Goal: Task Accomplishment & Management: Manage account settings

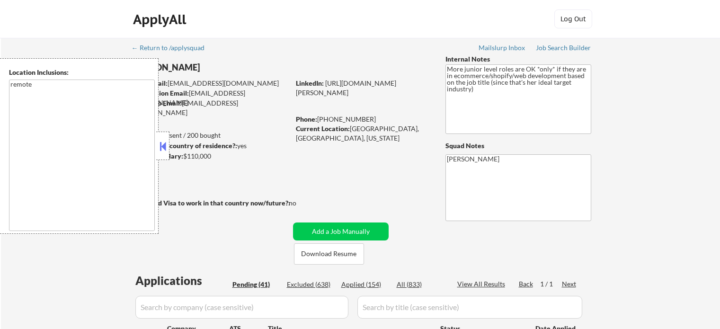
select select ""pending""
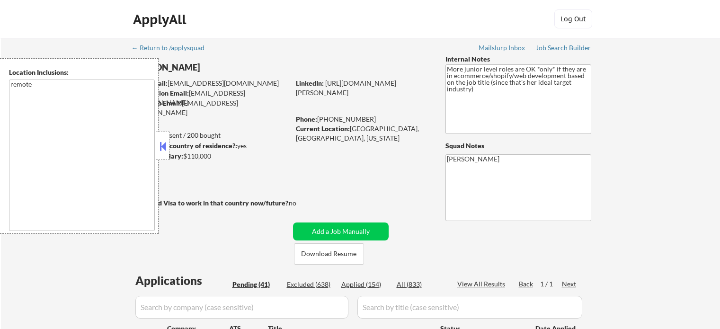
select select ""pending""
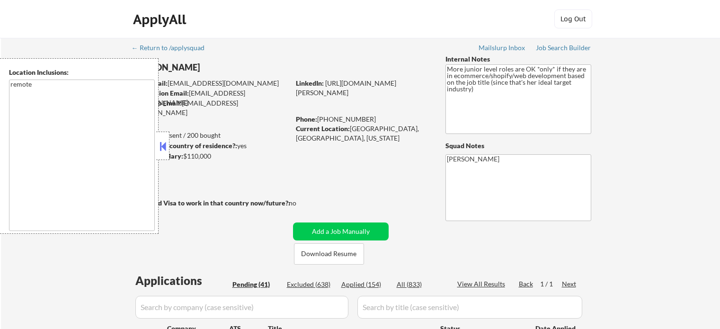
select select ""pending""
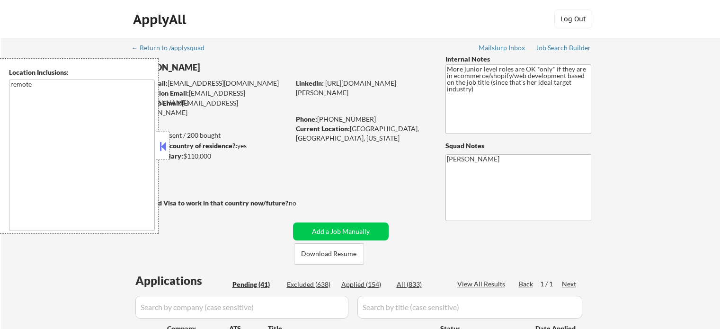
select select ""pending""
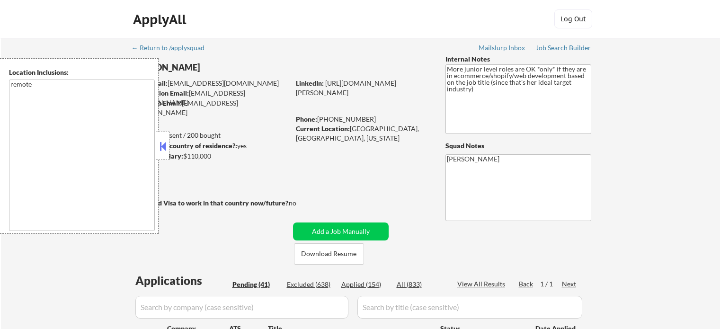
select select ""pending""
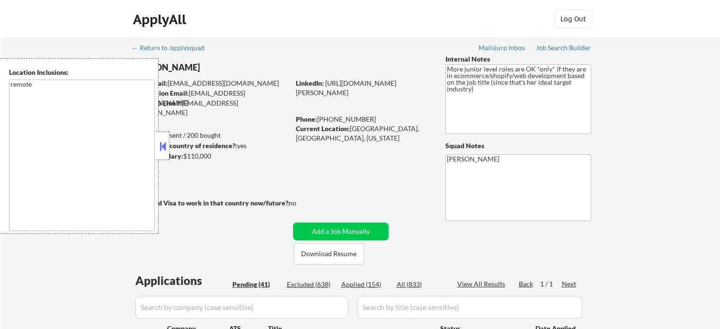
select select ""pending""
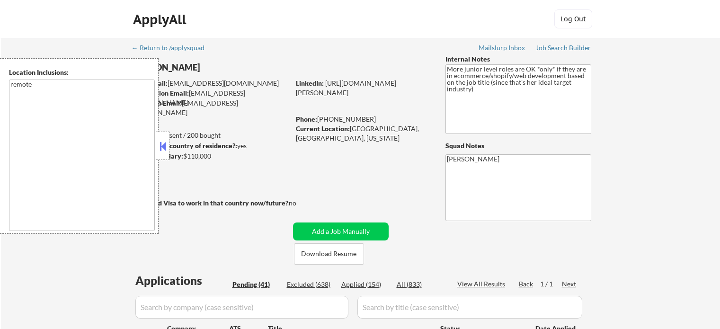
select select ""pending""
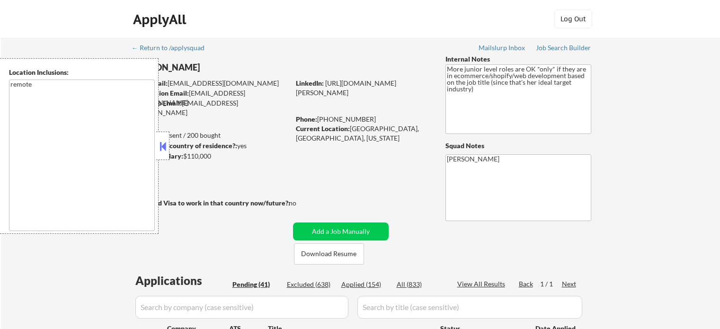
select select ""pending""
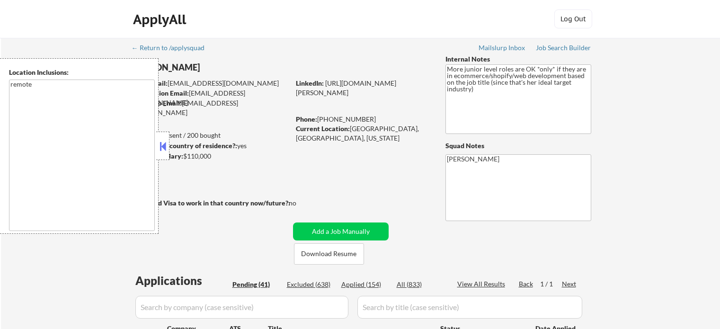
select select ""pending""
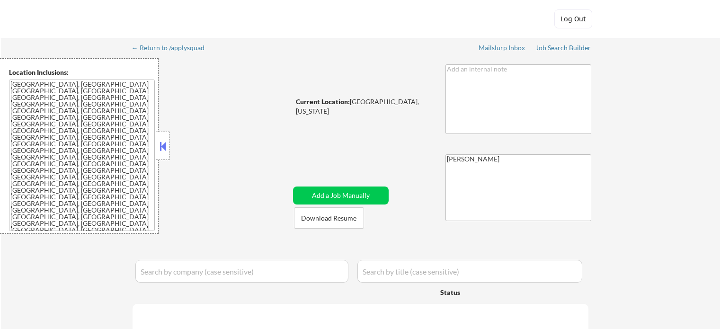
select select ""pending""
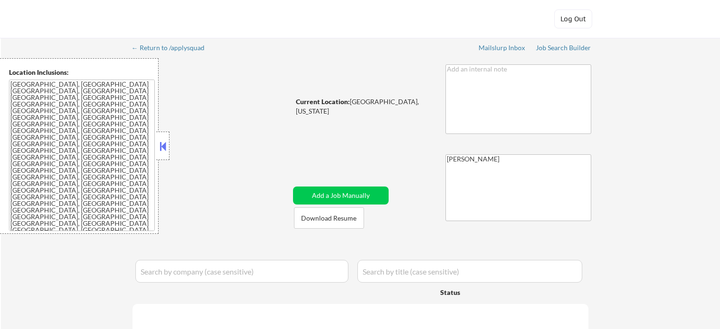
select select ""pending""
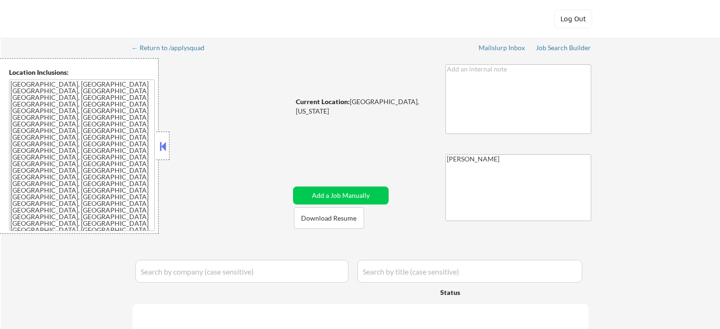
select select ""pending""
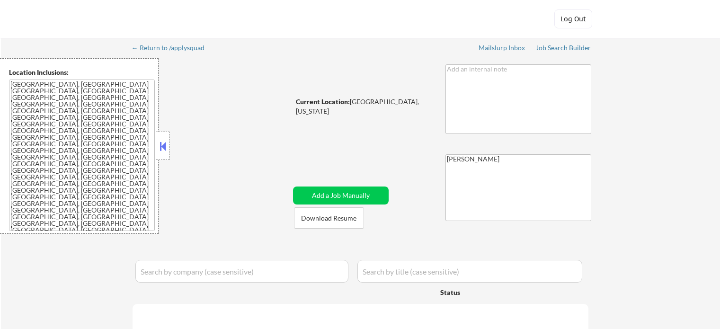
select select ""pending""
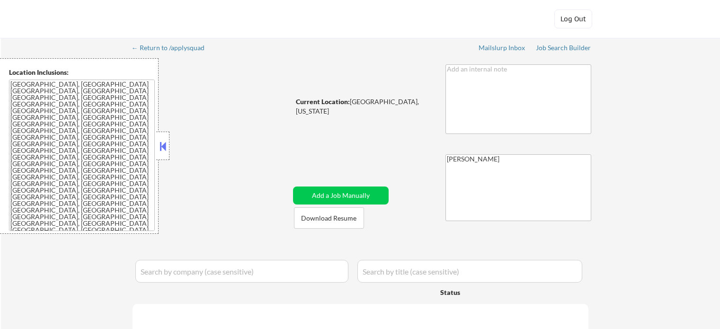
select select ""pending""
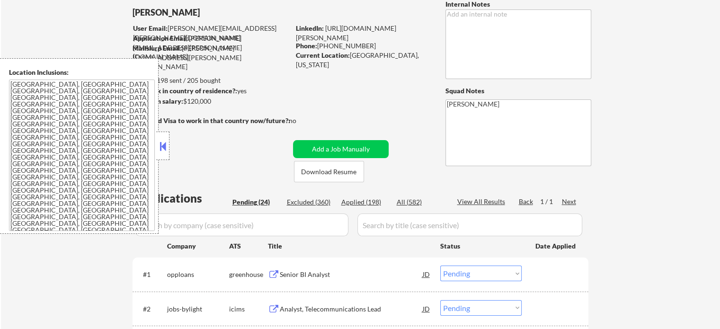
scroll to position [142, 0]
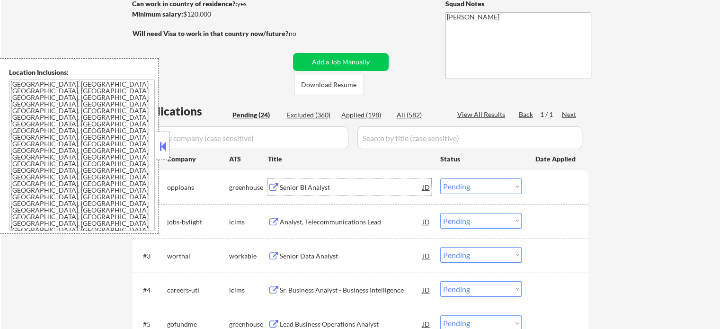
click at [310, 189] on div "Senior BI Analyst" at bounding box center [351, 187] width 143 height 9
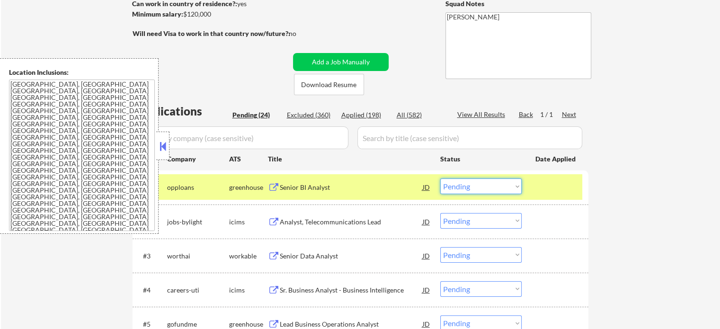
drag, startPoint x: 472, startPoint y: 187, endPoint x: 470, endPoint y: 181, distance: 6.0
click at [472, 187] on select "Choose an option... Pending Applied Excluded (Questions) Excluded (Expired) Exc…" at bounding box center [480, 187] width 81 height 16
click at [440, 179] on select "Choose an option... Pending Applied Excluded (Questions) Excluded (Expired) Exc…" at bounding box center [480, 187] width 81 height 16
click at [553, 194] on div at bounding box center [557, 187] width 42 height 17
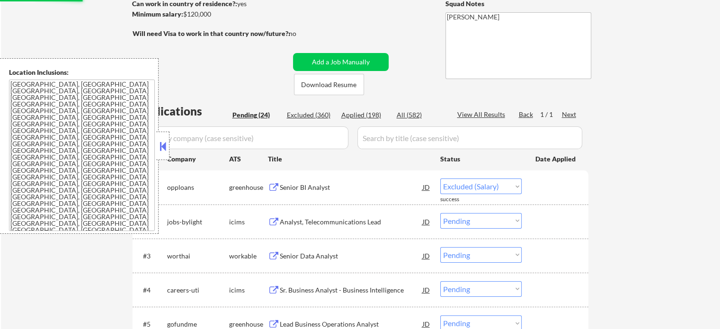
select select ""pending""
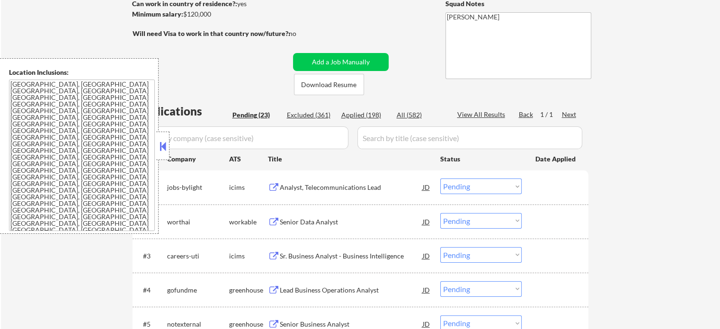
click at [312, 225] on div "Senior Data Analyst" at bounding box center [351, 221] width 143 height 9
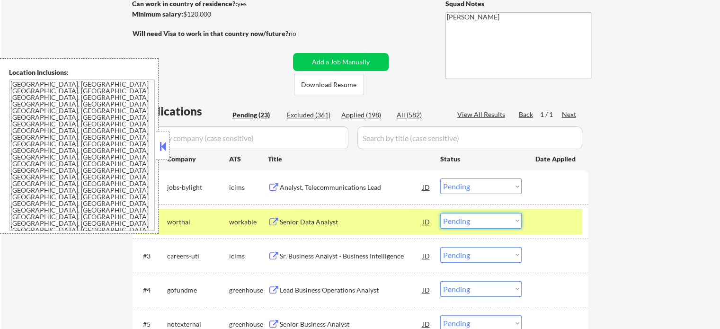
click at [473, 222] on select "Choose an option... Pending Applied Excluded (Questions) Excluded (Expired) Exc…" at bounding box center [480, 221] width 81 height 16
click at [440, 213] on select "Choose an option... Pending Applied Excluded (Questions) Excluded (Expired) Exc…" at bounding box center [480, 221] width 81 height 16
click at [543, 219] on div at bounding box center [557, 221] width 42 height 17
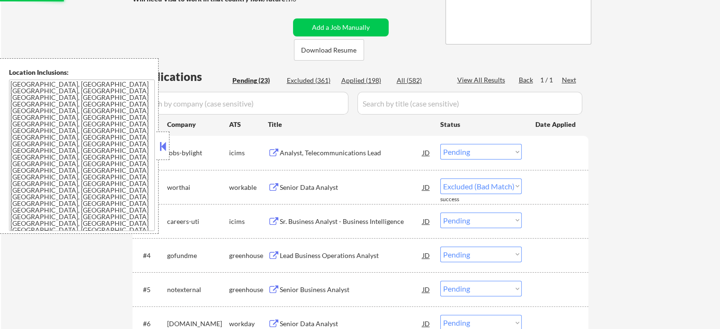
scroll to position [189, 0]
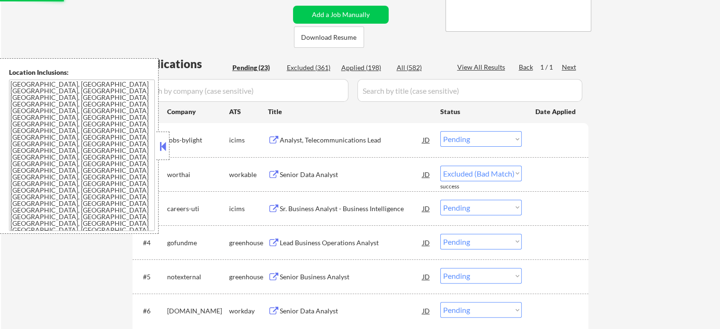
select select ""pending""
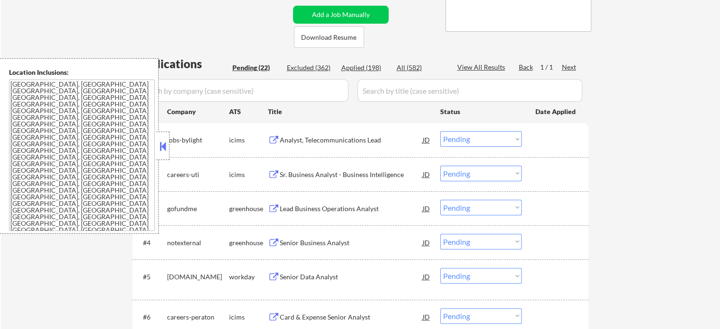
click at [338, 210] on div "Lead Business Operations Analyst" at bounding box center [351, 208] width 143 height 9
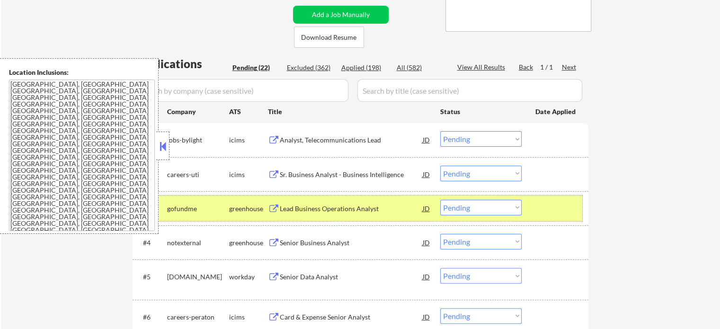
drag, startPoint x: 557, startPoint y: 209, endPoint x: 364, endPoint y: 246, distance: 196.7
click at [554, 208] on div at bounding box center [557, 208] width 42 height 17
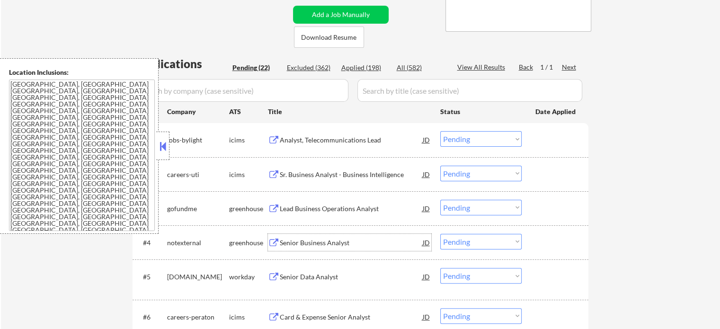
click at [313, 244] on div "Senior Business Analyst" at bounding box center [351, 242] width 143 height 9
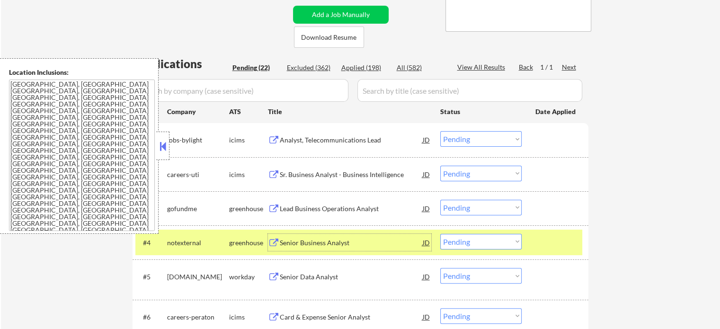
click at [463, 241] on select "Choose an option... Pending Applied Excluded (Questions) Excluded (Expired) Exc…" at bounding box center [480, 242] width 81 height 16
click at [440, 234] on select "Choose an option... Pending Applied Excluded (Questions) Excluded (Expired) Exc…" at bounding box center [480, 242] width 81 height 16
click at [550, 244] on div at bounding box center [557, 242] width 42 height 17
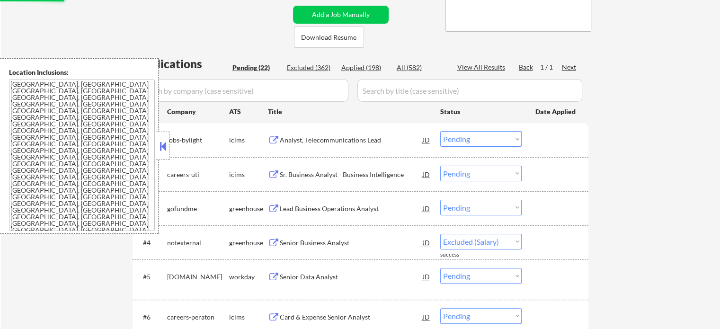
select select ""pending""
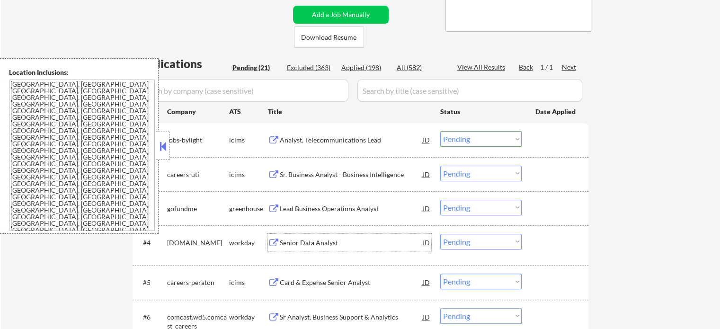
click at [311, 246] on div "Senior Data Analyst" at bounding box center [351, 242] width 143 height 9
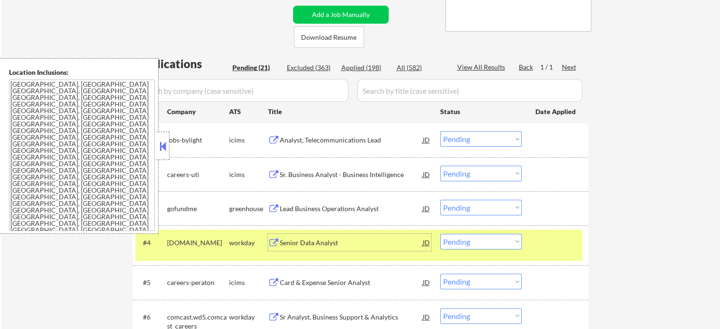
click at [547, 240] on div at bounding box center [557, 242] width 42 height 17
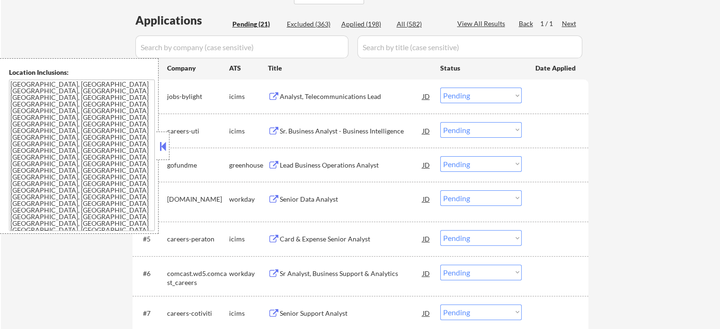
scroll to position [284, 0]
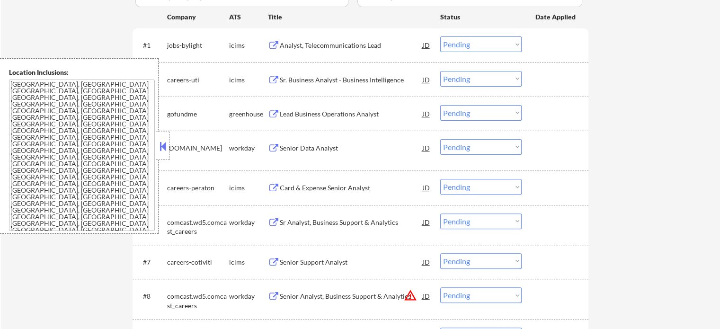
click at [303, 223] on div "Sr Analyst, Business Support & Analytics" at bounding box center [351, 222] width 143 height 9
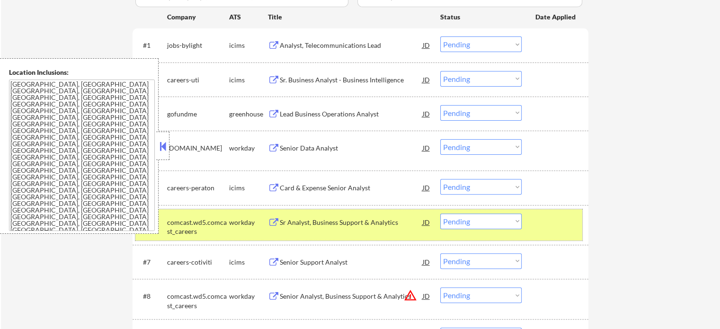
click at [532, 226] on div "#6 comcast.wd5.comcast_careers workday Sr Analyst, Business Support & Analytics…" at bounding box center [358, 224] width 447 height 31
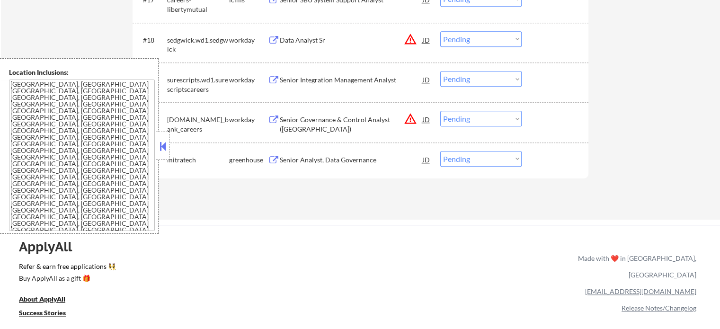
scroll to position [995, 0]
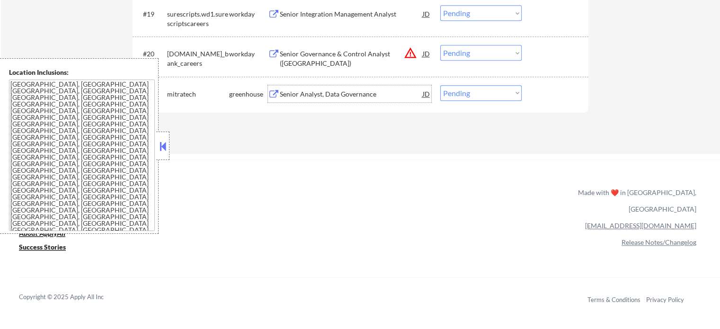
click at [323, 99] on div "Senior Analyst, Data Governance" at bounding box center [351, 93] width 143 height 17
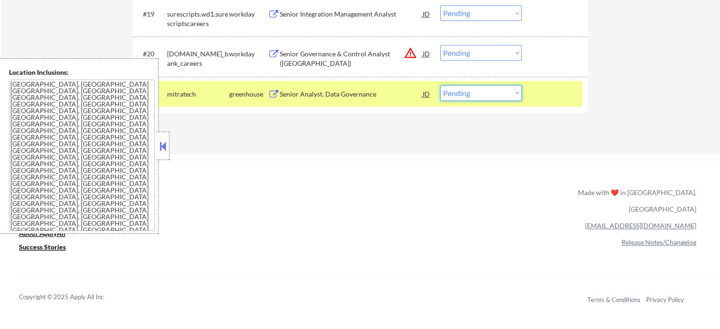
click at [469, 88] on select "Choose an option... Pending Applied Excluded (Questions) Excluded (Expired) Exc…" at bounding box center [480, 93] width 81 height 16
select select ""excluded__bad_match_""
click at [440, 85] on select "Choose an option... Pending Applied Excluded (Questions) Excluded (Expired) Exc…" at bounding box center [480, 93] width 81 height 16
click at [542, 92] on div at bounding box center [557, 93] width 42 height 17
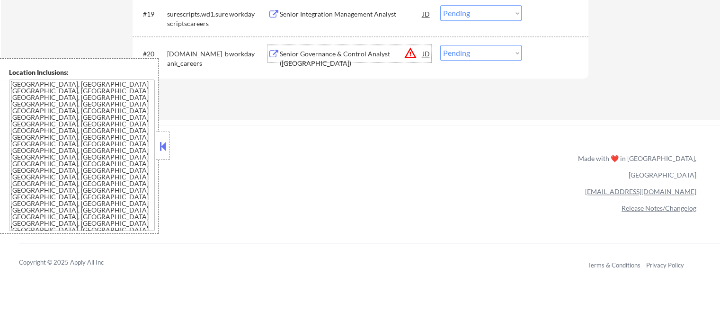
click at [354, 55] on div "Senior Governance & Control Analyst (US)" at bounding box center [351, 58] width 143 height 18
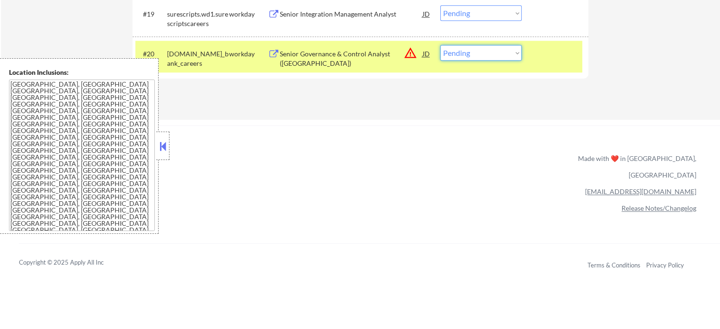
click at [457, 53] on select "Choose an option... Pending Applied Excluded (Questions) Excluded (Expired) Exc…" at bounding box center [480, 53] width 81 height 16
select select ""excluded__location_""
click at [440, 45] on select "Choose an option... Pending Applied Excluded (Questions) Excluded (Expired) Exc…" at bounding box center [480, 53] width 81 height 16
click at [544, 59] on div at bounding box center [557, 53] width 42 height 17
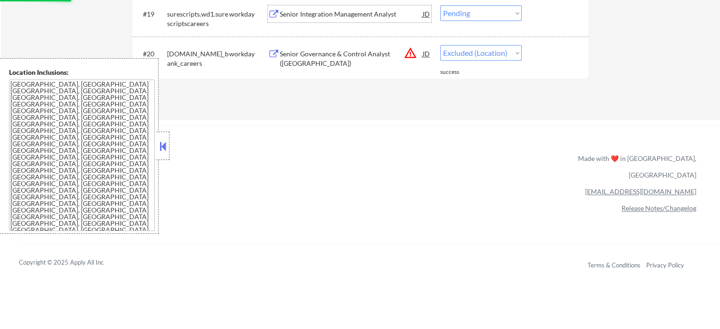
click at [307, 17] on div "Senior Integration Management Analyst" at bounding box center [351, 13] width 143 height 9
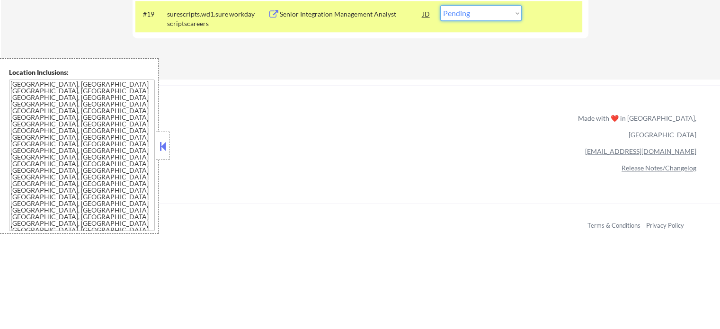
click at [453, 17] on select "Choose an option... Pending Applied Excluded (Questions) Excluded (Expired) Exc…" at bounding box center [480, 13] width 81 height 16
select select ""excluded__bad_match_""
click at [440, 5] on select "Choose an option... Pending Applied Excluded (Questions) Excluded (Expired) Exc…" at bounding box center [480, 13] width 81 height 16
click at [534, 22] on div "#19 surescripts.wd1.surescriptscareers workday Senior Integration Management An…" at bounding box center [358, 16] width 447 height 31
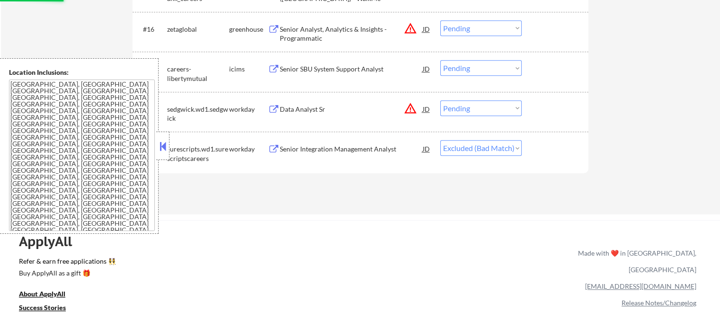
scroll to position [853, 0]
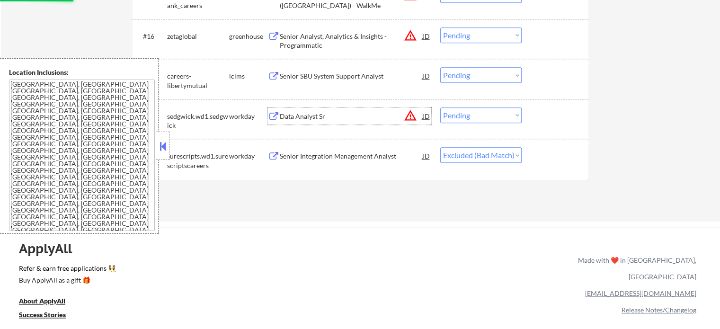
click at [282, 118] on div "Data Analyst Sr" at bounding box center [351, 116] width 143 height 9
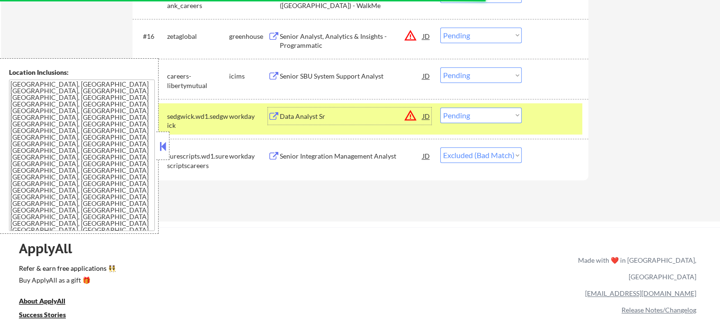
click at [491, 115] on select "Choose an option... Pending Applied Excluded (Questions) Excluded (Expired) Exc…" at bounding box center [480, 116] width 81 height 16
select select ""excluded__expired_""
click at [440, 108] on select "Choose an option... Pending Applied Excluded (Questions) Excluded (Expired) Exc…" at bounding box center [480, 116] width 81 height 16
click at [559, 124] on div at bounding box center [557, 116] width 42 height 17
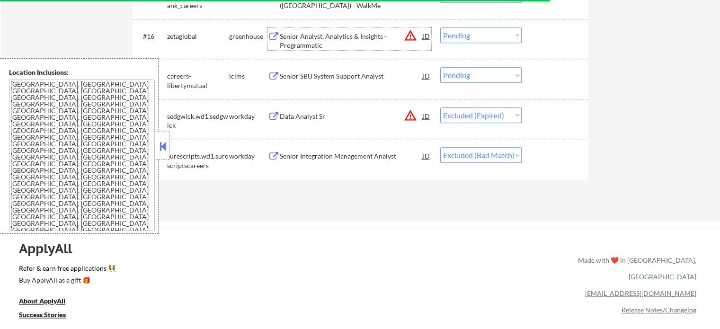
click at [299, 43] on div "Senior Analyst, Analytics & Insights - Programmatic" at bounding box center [351, 41] width 143 height 18
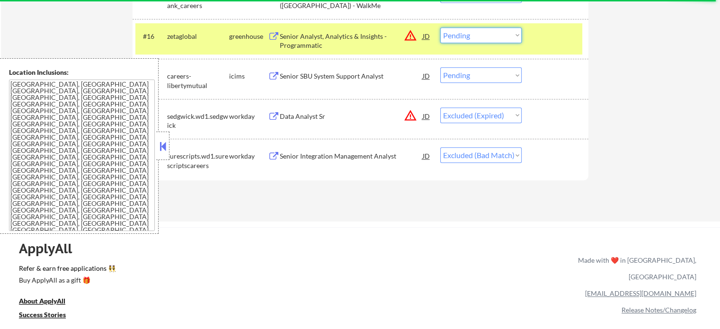
click at [475, 35] on select "Choose an option... Pending Applied Excluded (Questions) Excluded (Expired) Exc…" at bounding box center [480, 35] width 81 height 16
select select ""excluded__salary_""
click at [440, 27] on select "Choose an option... Pending Applied Excluded (Questions) Excluded (Expired) Exc…" at bounding box center [480, 35] width 81 height 16
click at [554, 39] on div at bounding box center [557, 35] width 42 height 17
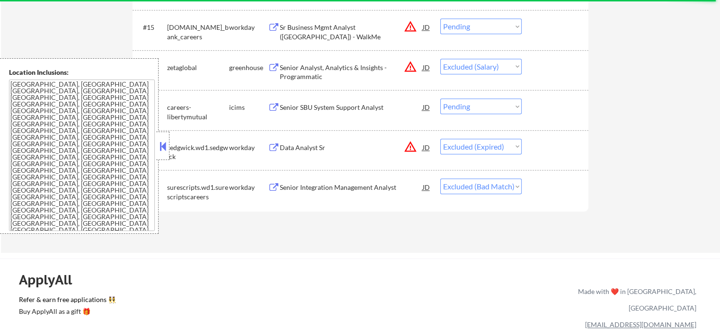
scroll to position [805, 0]
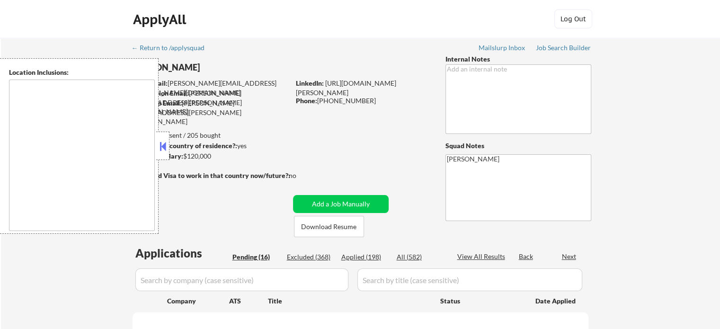
select select ""pending""
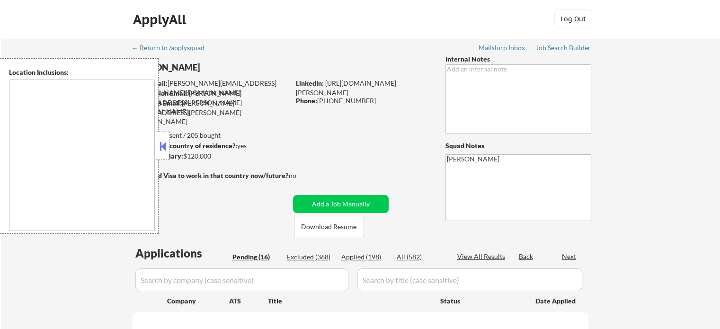
select select ""pending""
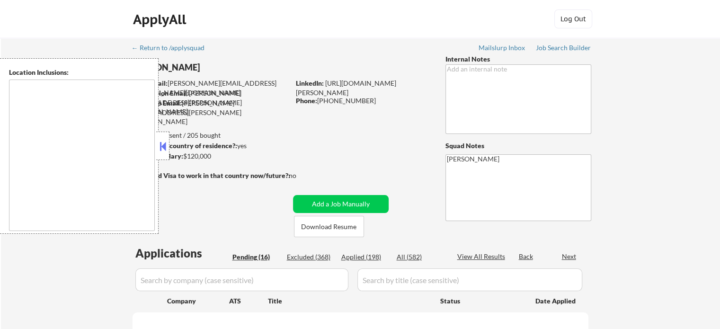
select select ""pending""
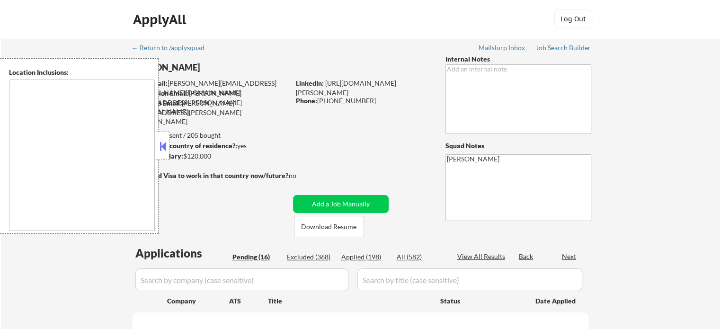
select select ""pending""
type textarea "Bothell, WA Kenmore, WA Woodinville, WA Kirkland, WA Mill Creek, WA Mountlake T…"
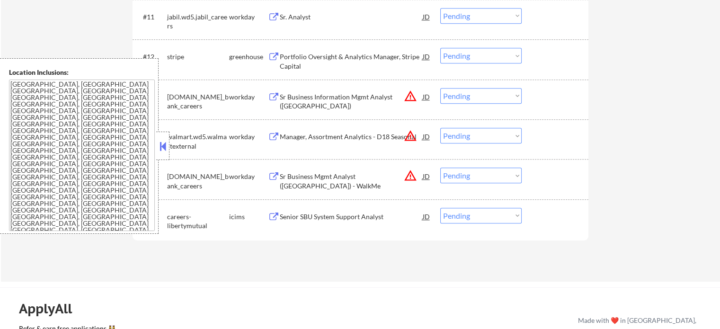
scroll to position [710, 0]
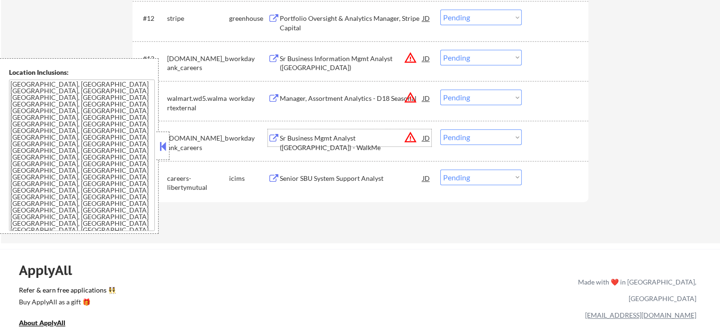
click at [328, 134] on div "Sr Business Mgmt Analyst (US) - WalkMe" at bounding box center [351, 143] width 143 height 18
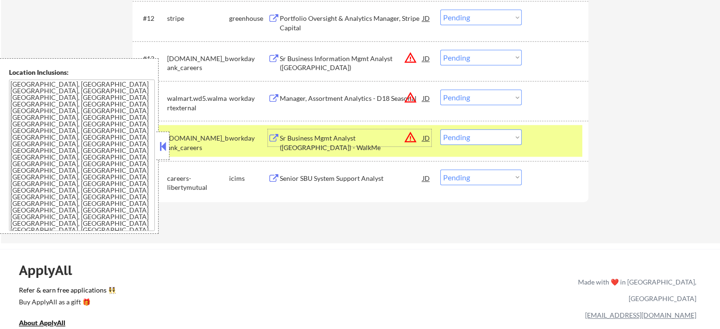
click at [476, 140] on select "Choose an option... Pending Applied Excluded (Questions) Excluded (Expired) Exc…" at bounding box center [480, 137] width 81 height 16
click at [440, 129] on select "Choose an option... Pending Applied Excluded (Questions) Excluded (Expired) Exc…" at bounding box center [480, 137] width 81 height 16
click at [539, 139] on div at bounding box center [557, 137] width 42 height 17
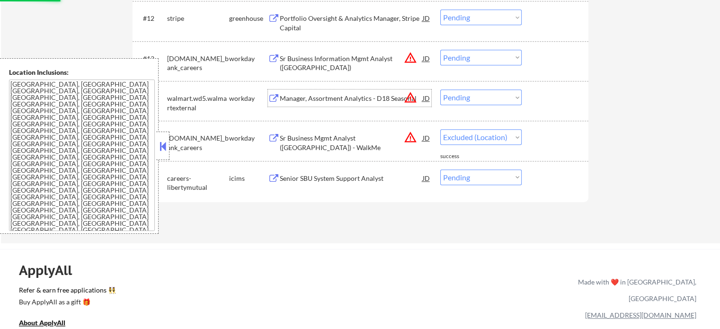
click at [333, 100] on div "Manager, Assortment Analytics - D18 Seasonal" at bounding box center [351, 98] width 143 height 9
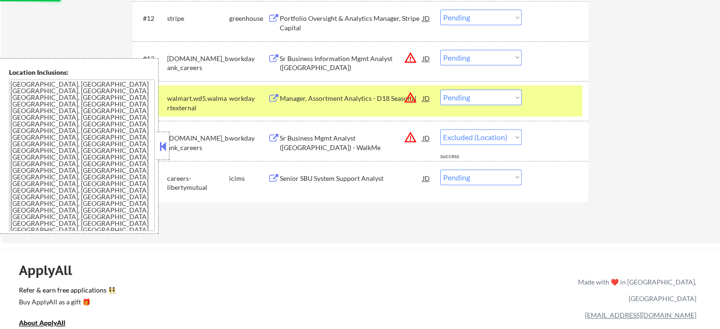
select select ""pending""
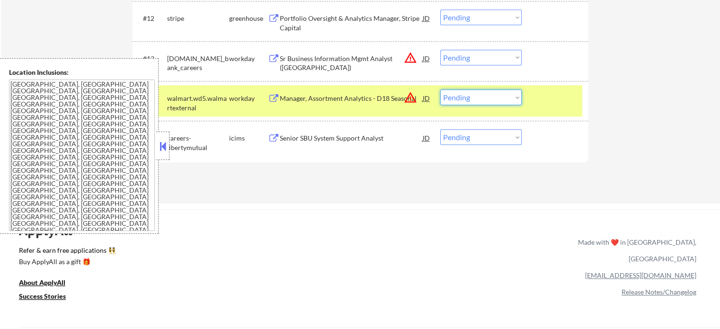
click at [477, 100] on select "Choose an option... Pending Applied Excluded (Questions) Excluded (Expired) Exc…" at bounding box center [480, 98] width 81 height 16
click at [440, 90] on select "Choose an option... Pending Applied Excluded (Questions) Excluded (Expired) Exc…" at bounding box center [480, 98] width 81 height 16
select select ""pending""
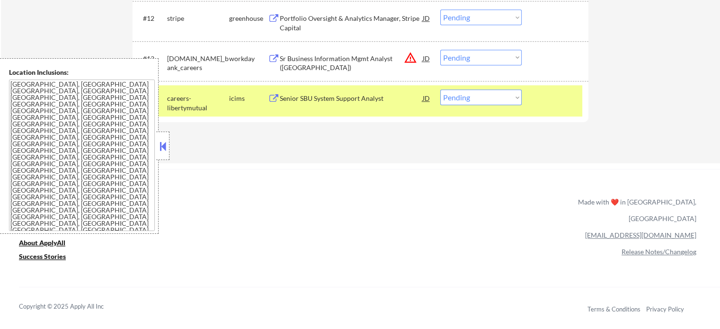
click at [539, 97] on div at bounding box center [557, 98] width 42 height 17
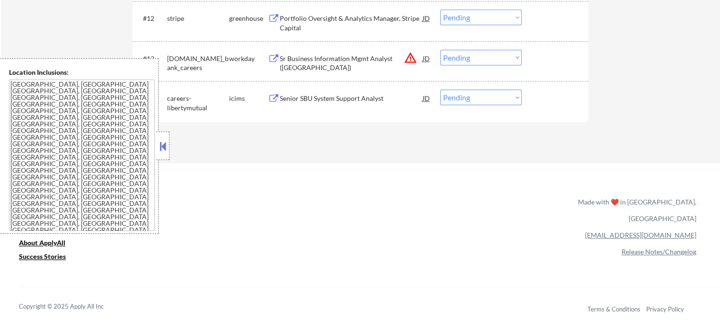
click at [294, 54] on div "Sr Business Information Mgmt Analyst (US)" at bounding box center [351, 63] width 143 height 18
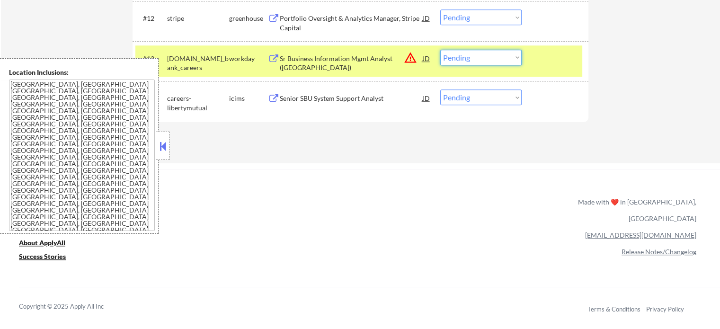
click at [467, 61] on select "Choose an option... Pending Applied Excluded (Questions) Excluded (Expired) Exc…" at bounding box center [480, 58] width 81 height 16
click at [440, 50] on select "Choose an option... Pending Applied Excluded (Questions) Excluded (Expired) Exc…" at bounding box center [480, 58] width 81 height 16
click at [550, 53] on div at bounding box center [557, 58] width 42 height 17
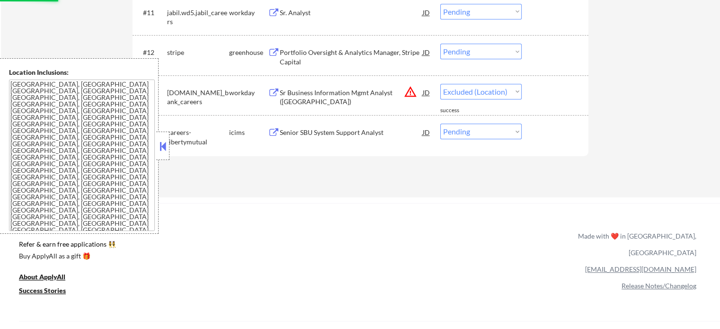
scroll to position [616, 0]
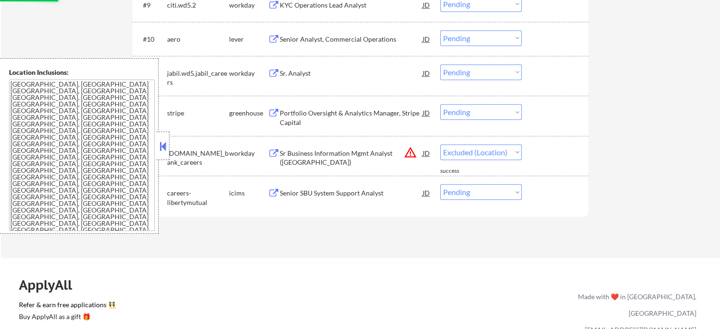
select select ""pending""
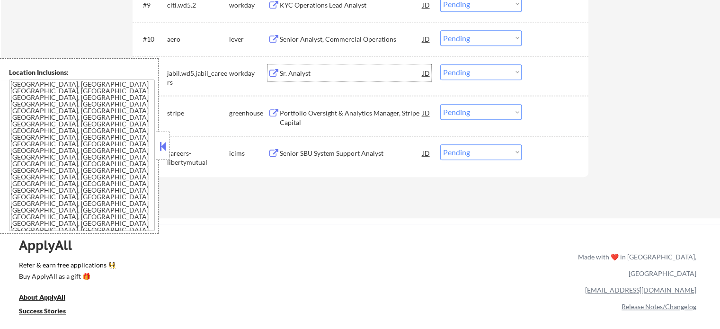
click at [300, 71] on div "Sr. Analyst" at bounding box center [351, 73] width 143 height 9
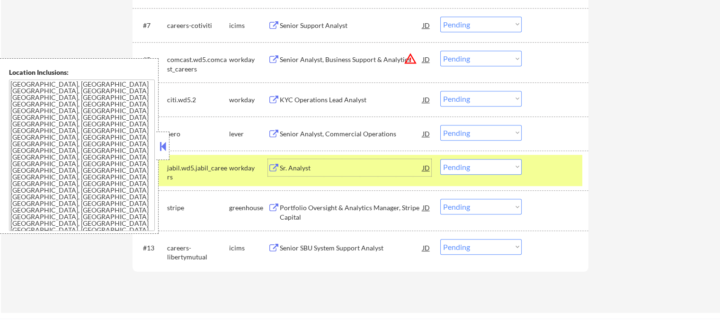
scroll to position [521, 0]
click at [332, 131] on div "Senior Analyst, Commercial Operations" at bounding box center [351, 133] width 143 height 9
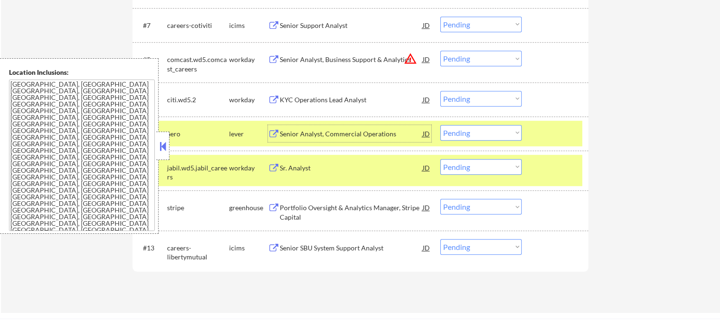
click at [474, 131] on select "Choose an option... Pending Applied Excluded (Questions) Excluded (Expired) Exc…" at bounding box center [480, 133] width 81 height 16
click at [440, 125] on select "Choose an option... Pending Applied Excluded (Questions) Excluded (Expired) Exc…" at bounding box center [480, 133] width 81 height 16
click at [549, 133] on div at bounding box center [557, 133] width 42 height 17
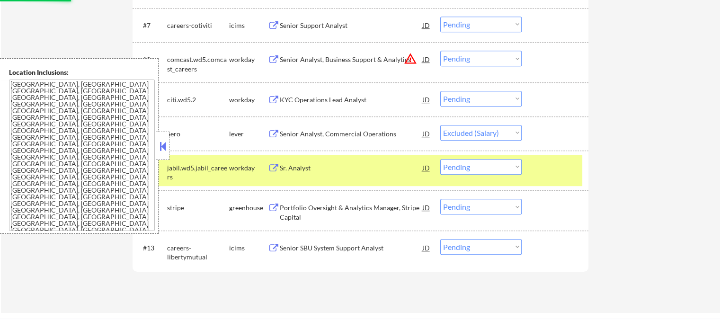
click at [552, 172] on div at bounding box center [557, 167] width 42 height 17
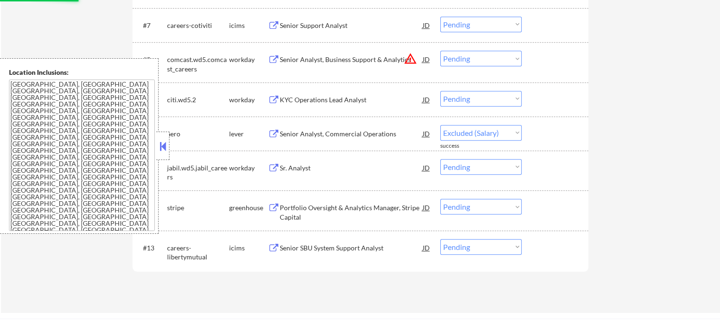
select select ""pending""
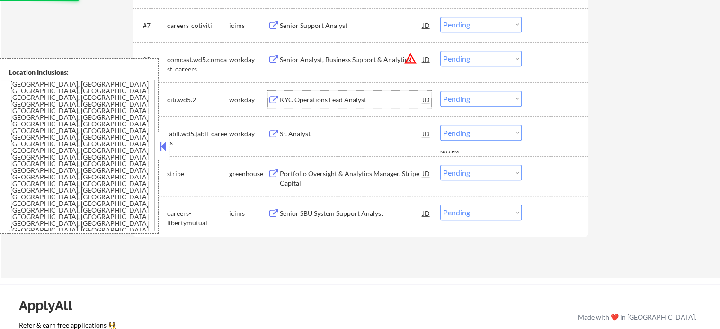
click at [318, 99] on div "KYC Operations Lead Analyst" at bounding box center [351, 99] width 143 height 9
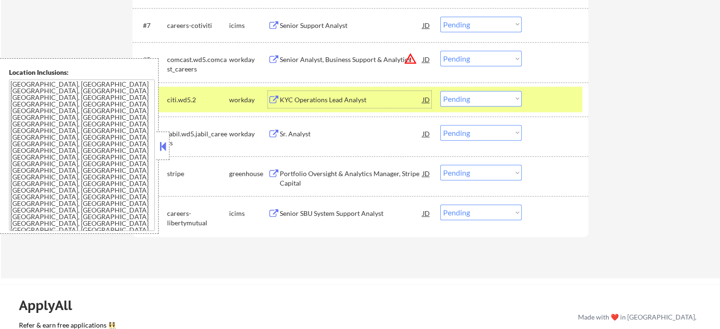
click at [555, 92] on div at bounding box center [557, 99] width 42 height 17
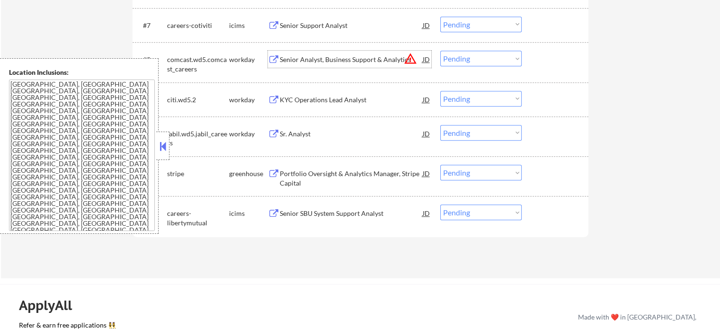
click at [337, 56] on div "Senior Analyst, Business Support & Analytics" at bounding box center [351, 59] width 143 height 9
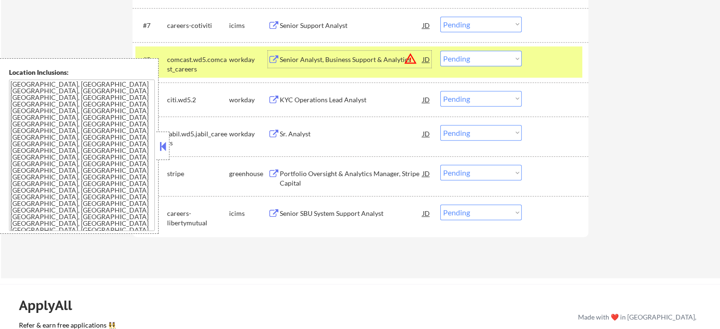
click at [513, 58] on select "Choose an option... Pending Applied Excluded (Questions) Excluded (Expired) Exc…" at bounding box center [480, 59] width 81 height 16
click at [440, 51] on select "Choose an option... Pending Applied Excluded (Questions) Excluded (Expired) Exc…" at bounding box center [480, 59] width 81 height 16
click at [537, 63] on div at bounding box center [557, 59] width 42 height 17
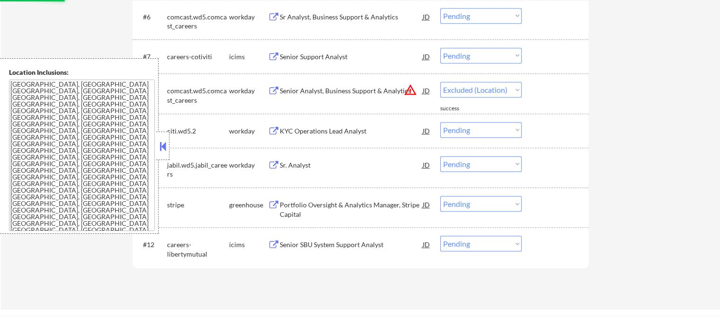
scroll to position [474, 0]
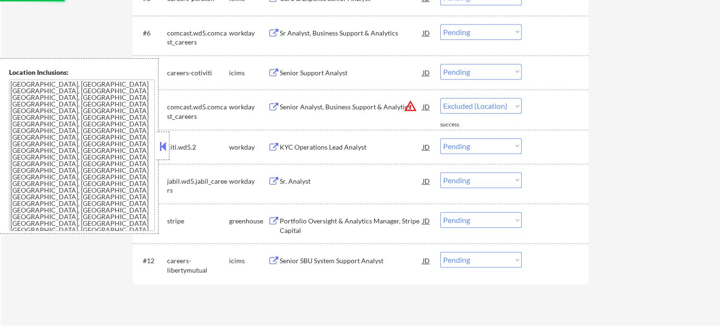
select select ""pending""
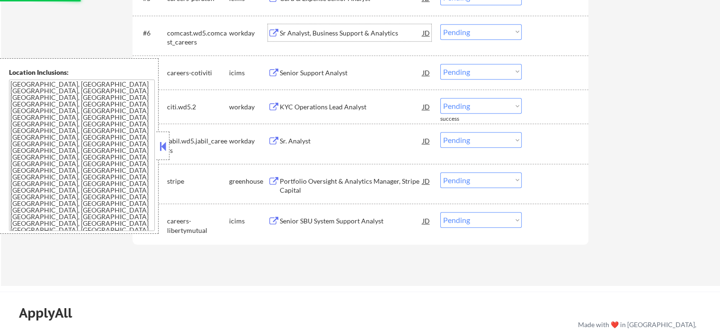
click at [309, 34] on div "Sr Analyst, Business Support & Analytics" at bounding box center [351, 32] width 143 height 9
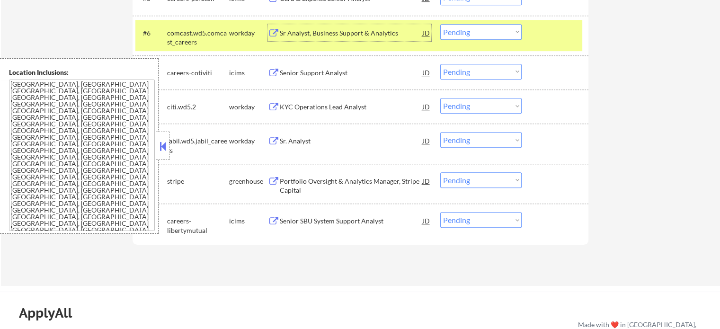
click at [541, 36] on div at bounding box center [557, 32] width 42 height 17
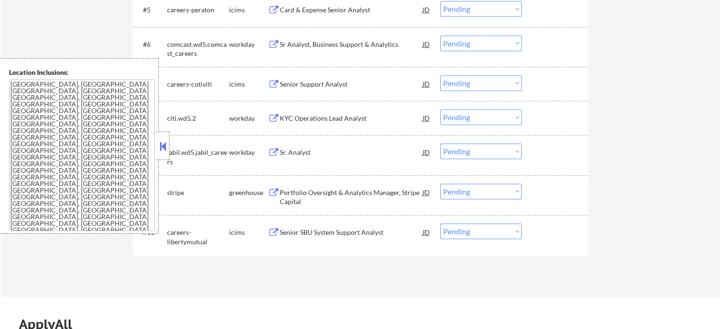
scroll to position [521, 0]
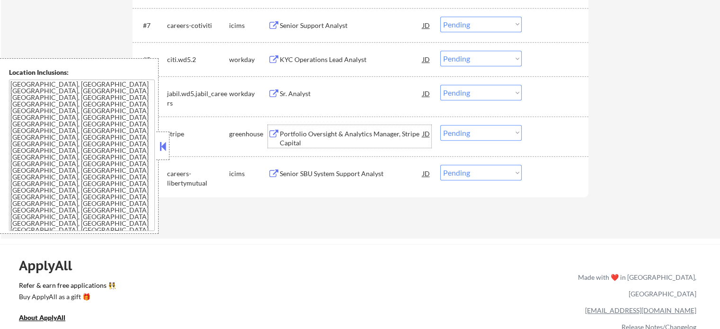
click at [319, 144] on div "Portfolio Oversight & Analytics Manager, Stripe Capital" at bounding box center [351, 138] width 143 height 18
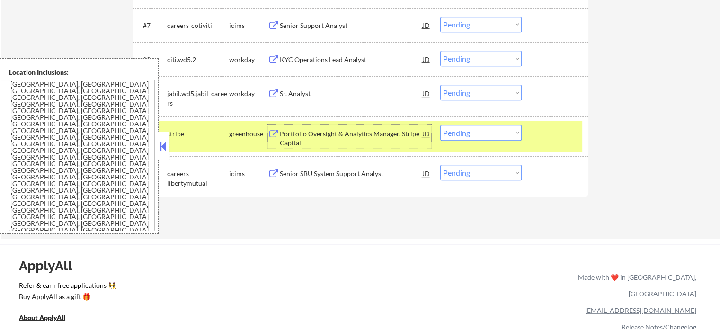
click at [457, 137] on select "Choose an option... Pending Applied Excluded (Questions) Excluded (Expired) Exc…" at bounding box center [480, 133] width 81 height 16
click at [440, 125] on select "Choose an option... Pending Applied Excluded (Questions) Excluded (Expired) Exc…" at bounding box center [480, 133] width 81 height 16
click at [544, 141] on div at bounding box center [557, 133] width 42 height 17
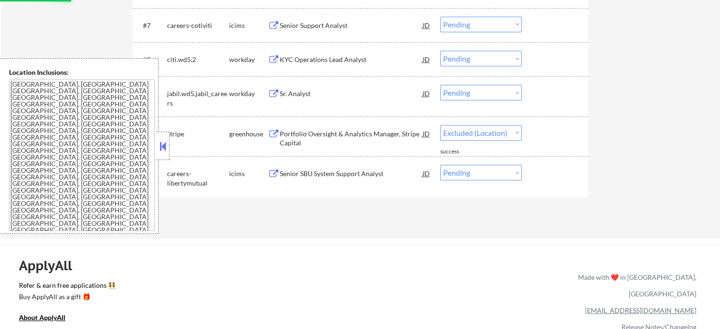
select select ""pending""
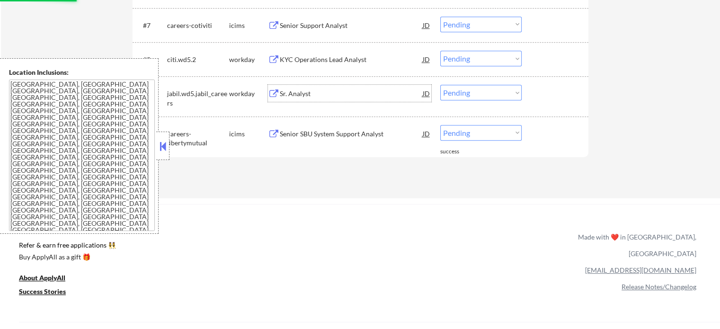
click at [300, 92] on div "Sr. Analyst" at bounding box center [351, 93] width 143 height 9
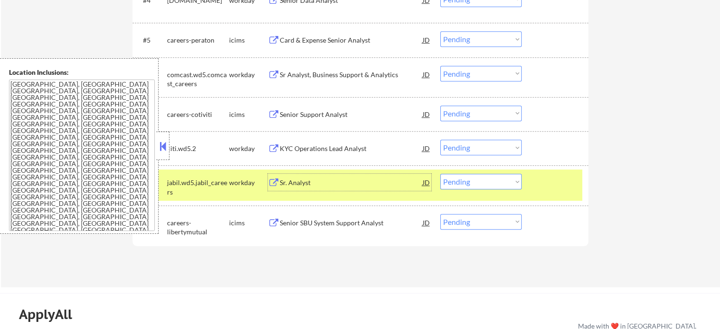
scroll to position [426, 0]
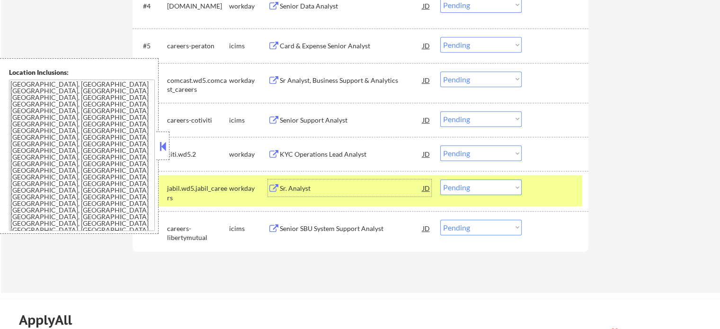
click at [308, 150] on div "KYC Operations Lead Analyst" at bounding box center [351, 154] width 143 height 9
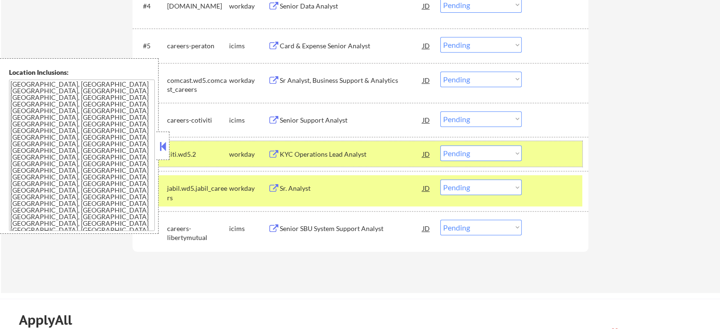
click at [554, 153] on div at bounding box center [557, 153] width 42 height 17
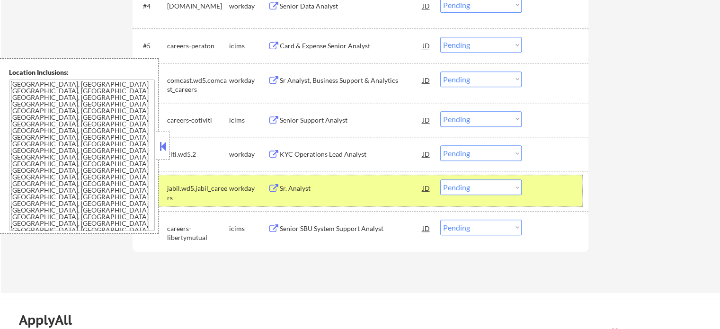
click at [540, 191] on div at bounding box center [557, 187] width 42 height 17
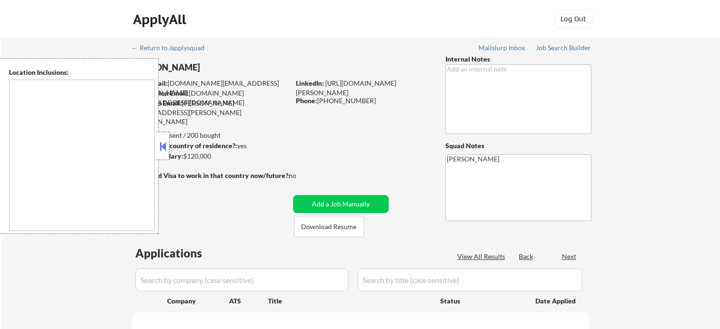
type textarea "Charleston, SC Mount Pleasant, SC North Charleston, SC James Island, SC Isle of…"
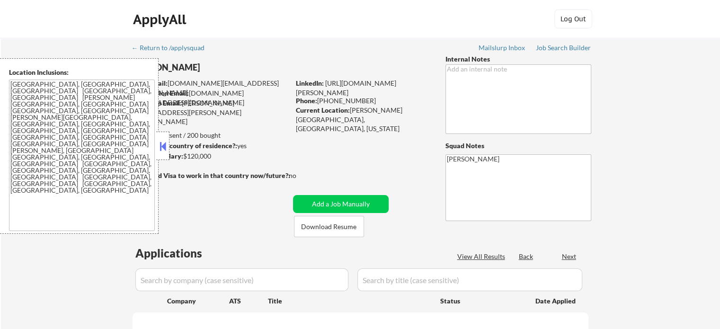
select select ""pending""
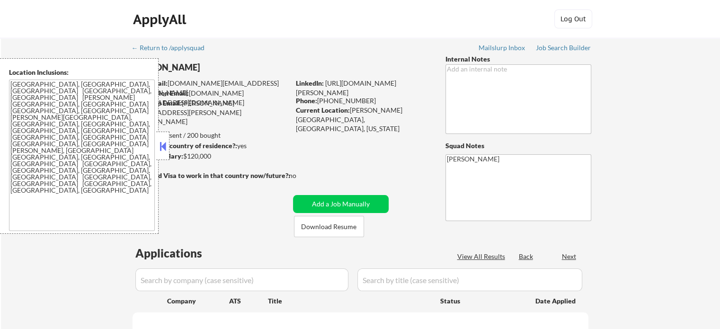
select select ""pending""
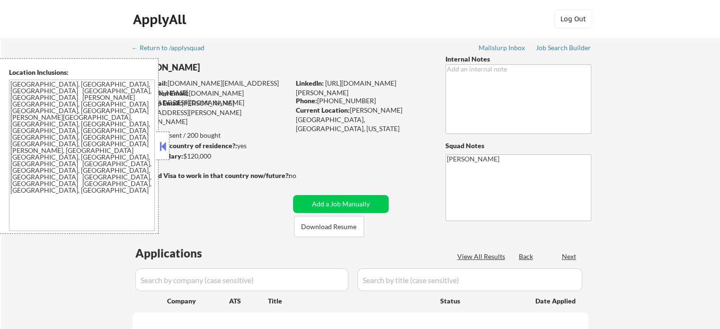
select select ""pending""
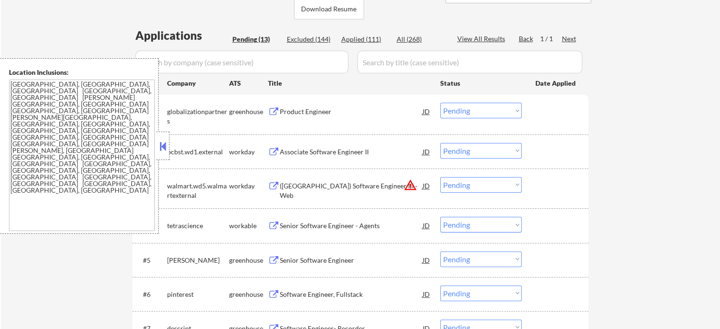
scroll to position [237, 0]
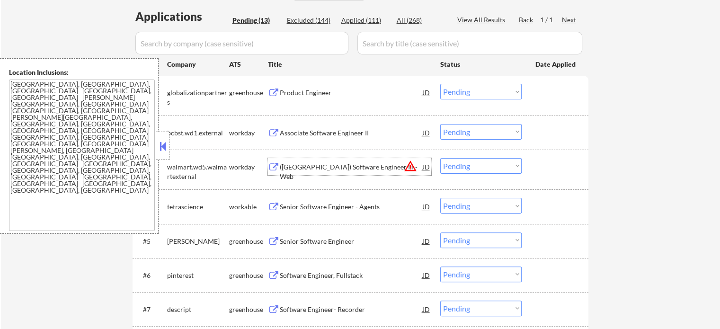
click at [326, 174] on div "(USA) Software Engineer III - Web" at bounding box center [351, 166] width 143 height 17
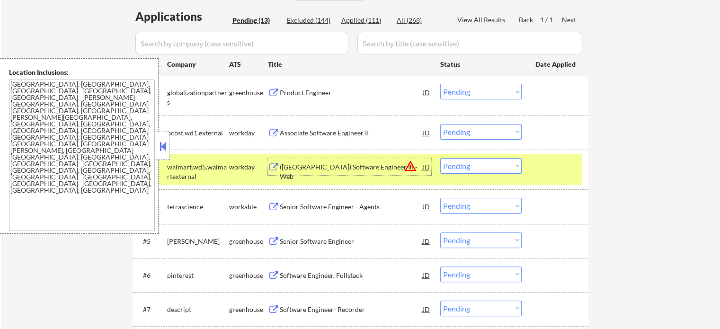
click at [451, 171] on select "Choose an option... Pending Applied Excluded (Questions) Excluded (Expired) Exc…" at bounding box center [480, 166] width 81 height 16
click at [440, 158] on select "Choose an option... Pending Applied Excluded (Questions) Excluded (Expired) Exc…" at bounding box center [480, 166] width 81 height 16
click at [538, 167] on div at bounding box center [557, 166] width 42 height 17
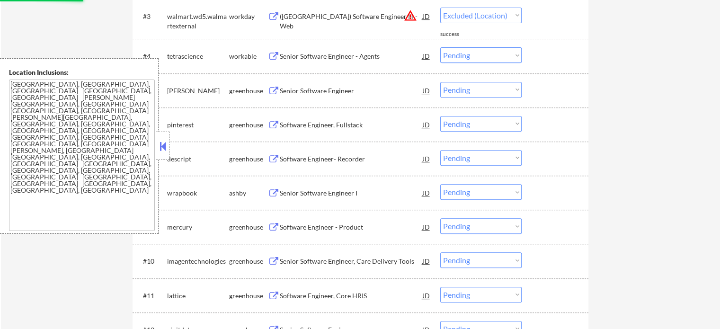
scroll to position [474, 0]
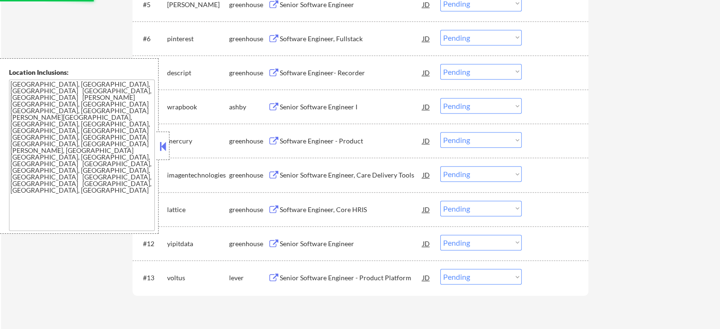
select select ""pending""
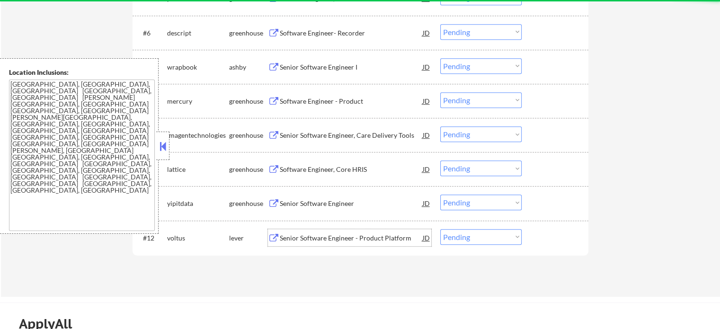
click at [310, 242] on div "Senior Software Engineer - Product Platform" at bounding box center [351, 237] width 143 height 17
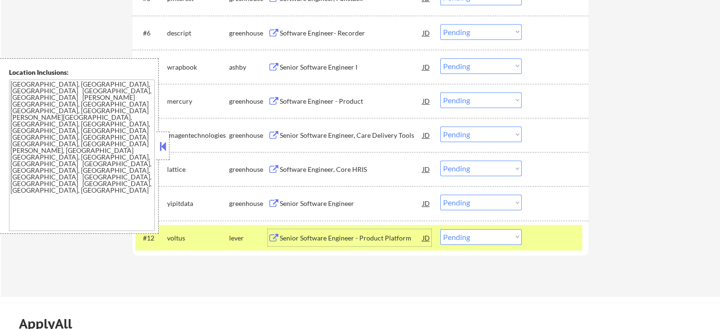
click at [547, 240] on div at bounding box center [557, 237] width 42 height 17
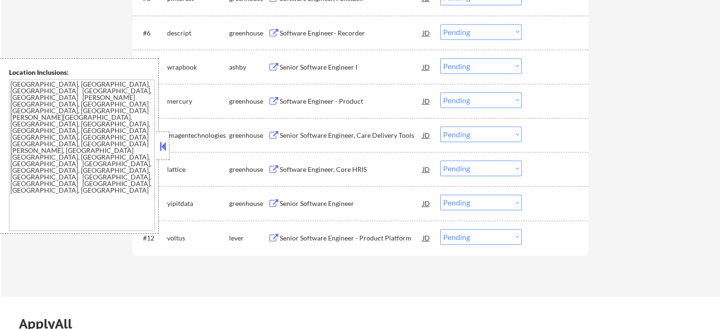
click at [323, 168] on div "Software Engineer, Core HRIS" at bounding box center [351, 169] width 143 height 9
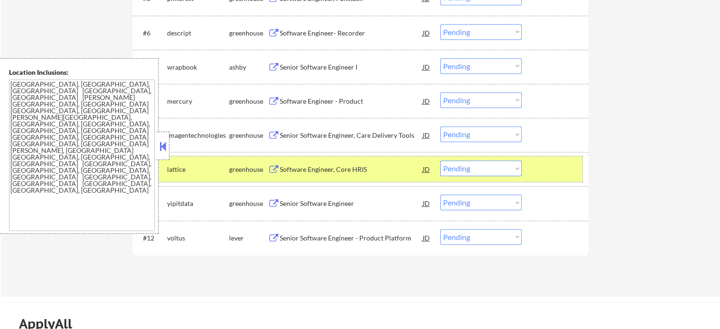
click at [557, 164] on div at bounding box center [557, 169] width 42 height 17
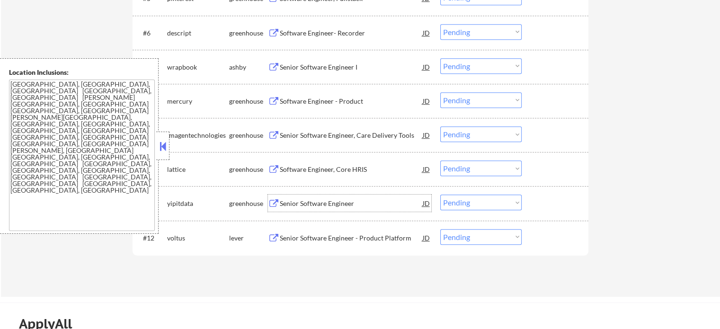
click at [335, 205] on div "Senior Software Engineer" at bounding box center [351, 203] width 143 height 9
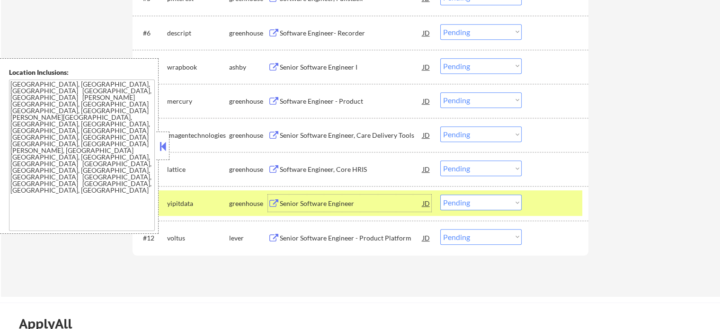
click at [462, 201] on select "Choose an option... Pending Applied Excluded (Questions) Excluded (Expired) Exc…" at bounding box center [480, 203] width 81 height 16
click at [440, 195] on select "Choose an option... Pending Applied Excluded (Questions) Excluded (Expired) Exc…" at bounding box center [480, 203] width 81 height 16
click at [555, 210] on div at bounding box center [557, 203] width 42 height 17
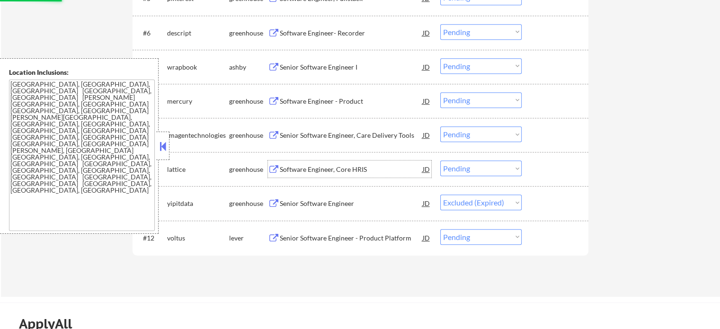
click at [312, 171] on div "Software Engineer, Core HRIS" at bounding box center [351, 169] width 143 height 9
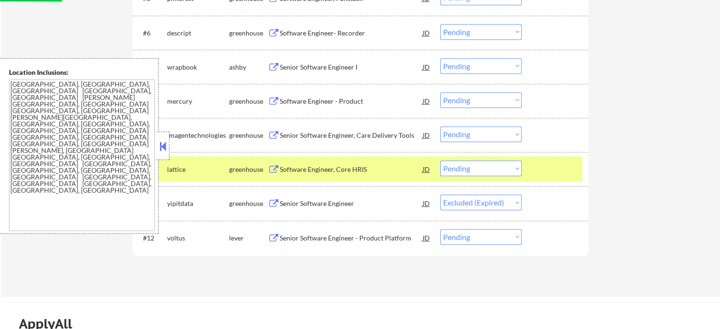
select select ""pending""
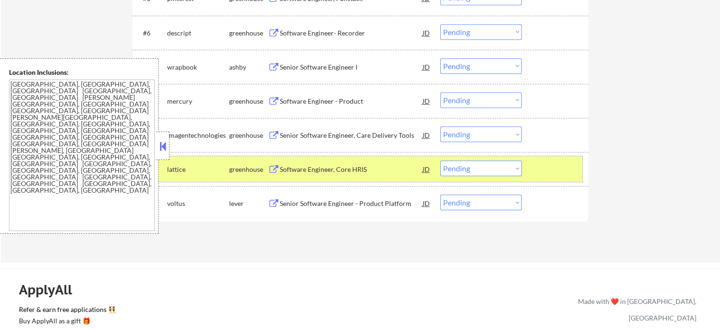
click at [553, 166] on div at bounding box center [557, 169] width 42 height 17
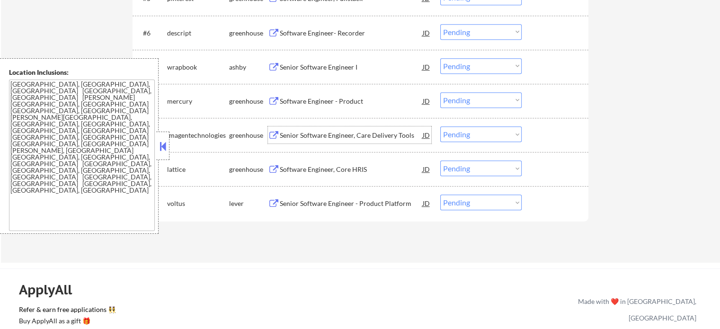
click at [321, 130] on div "Senior Software Engineer, Care Delivery Tools" at bounding box center [351, 134] width 143 height 17
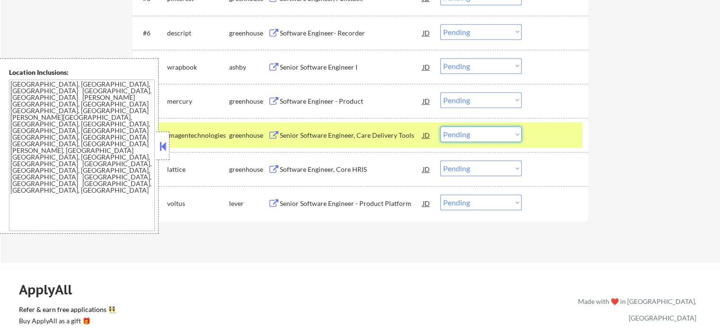
click at [470, 138] on select "Choose an option... Pending Applied Excluded (Questions) Excluded (Expired) Exc…" at bounding box center [480, 134] width 81 height 16
click at [440, 126] on select "Choose an option... Pending Applied Excluded (Questions) Excluded (Expired) Exc…" at bounding box center [480, 134] width 81 height 16
click at [553, 137] on div at bounding box center [557, 134] width 42 height 17
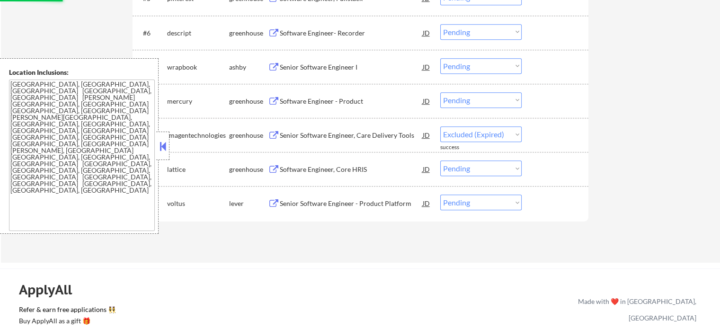
select select ""pending""
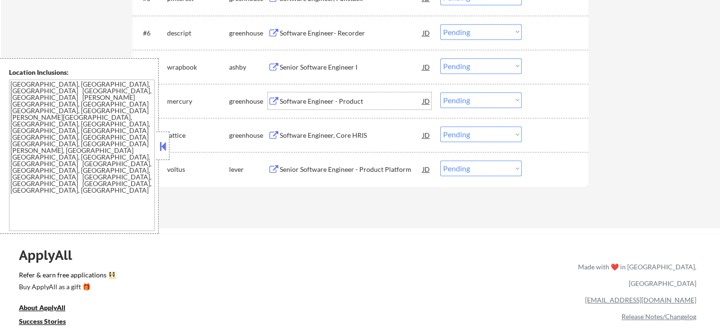
click at [330, 104] on div "Software Engineer - Product" at bounding box center [351, 101] width 143 height 9
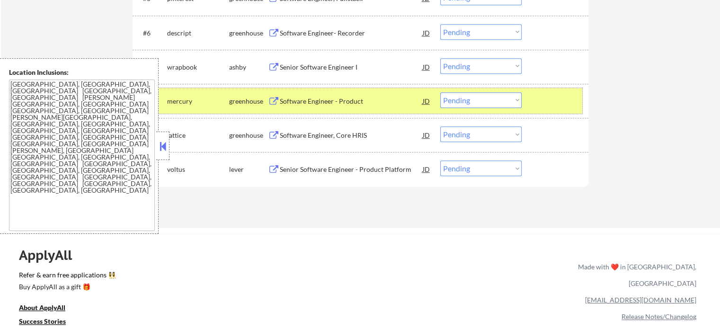
click at [545, 102] on div at bounding box center [557, 100] width 42 height 17
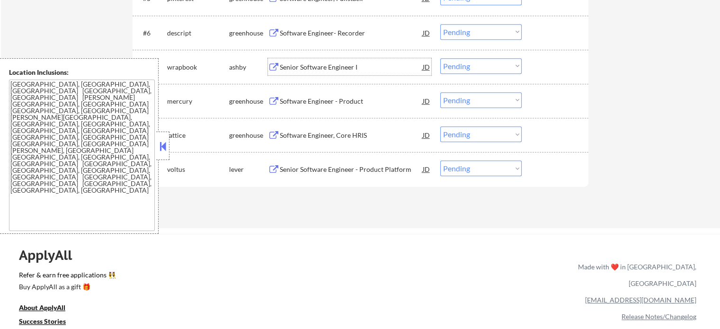
click at [338, 72] on div "Senior Software Engineer I" at bounding box center [351, 66] width 143 height 17
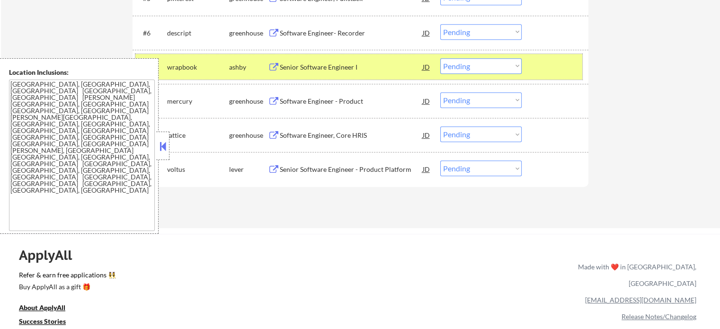
click at [547, 63] on div at bounding box center [557, 66] width 42 height 17
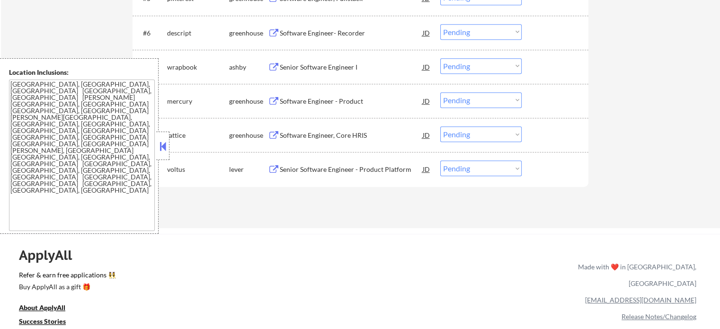
click at [316, 25] on div "Software Engineer- Recorder" at bounding box center [351, 32] width 143 height 17
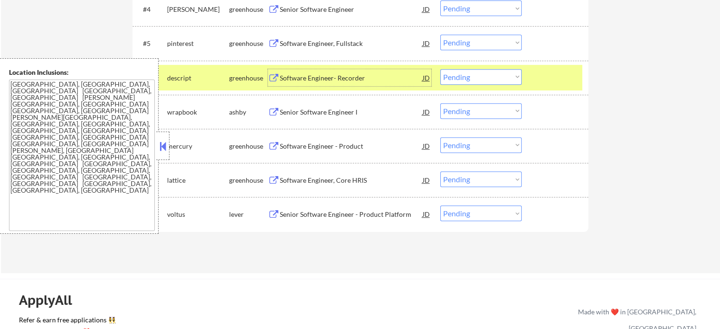
scroll to position [379, 0]
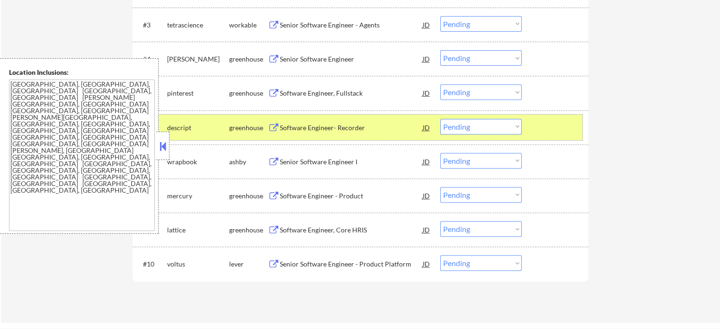
click at [556, 130] on div at bounding box center [557, 127] width 42 height 17
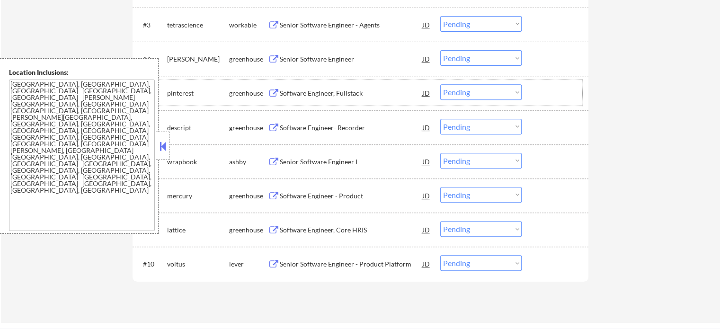
click at [328, 84] on div "#5 pinterest greenhouse Software Engineer, Fullstack JD Choose an option... Pen…" at bounding box center [358, 93] width 447 height 26
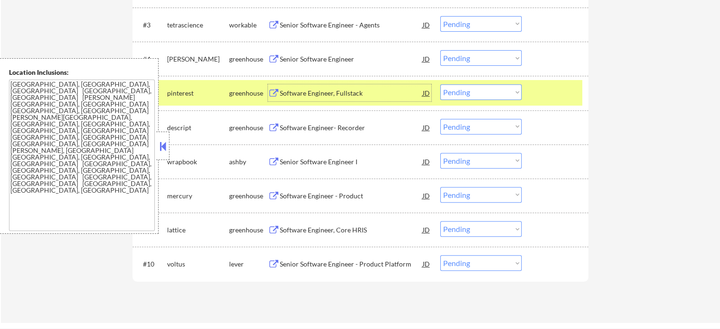
click at [326, 91] on div "Software Engineer, Fullstack" at bounding box center [351, 93] width 143 height 9
